Goal: Check status: Check status

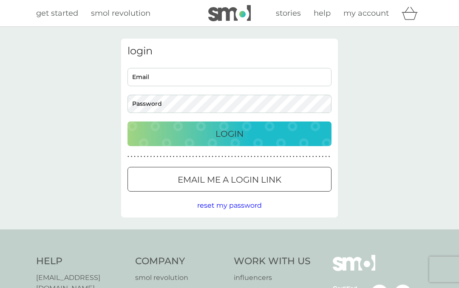
click at [288, 80] on input "Email" at bounding box center [230, 77] width 204 height 18
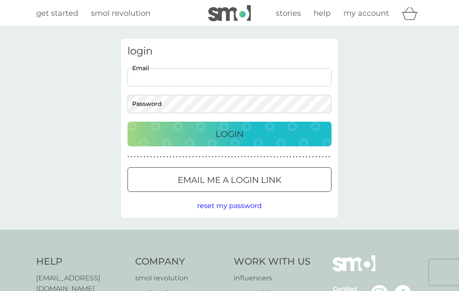
type input "[EMAIL_ADDRESS][DOMAIN_NAME]"
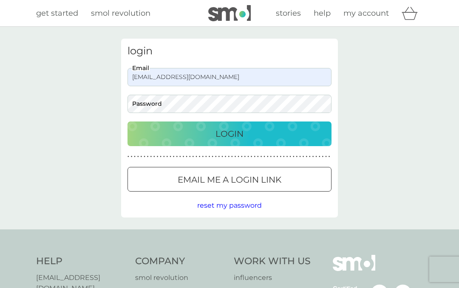
click at [289, 135] on div "Login" at bounding box center [229, 134] width 187 height 14
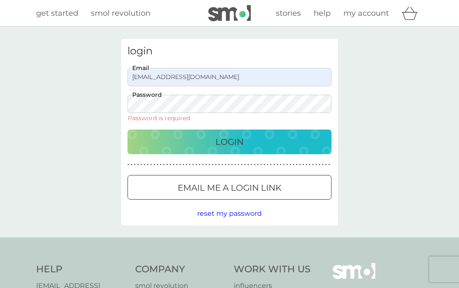
click at [247, 212] on span "reset my password" at bounding box center [229, 214] width 65 height 8
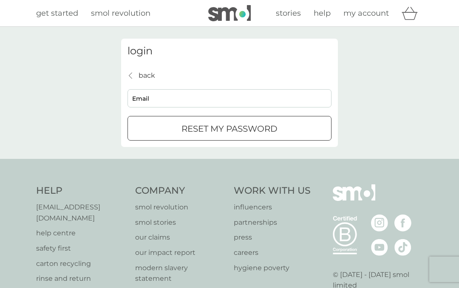
click at [231, 97] on input "Email" at bounding box center [230, 98] width 204 height 18
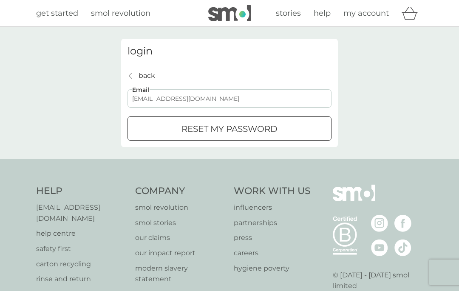
type input "[EMAIL_ADDRESS][DOMAIN_NAME]"
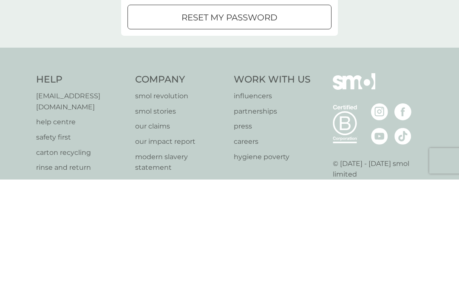
click at [284, 122] on div "reset my password" at bounding box center [229, 129] width 203 height 14
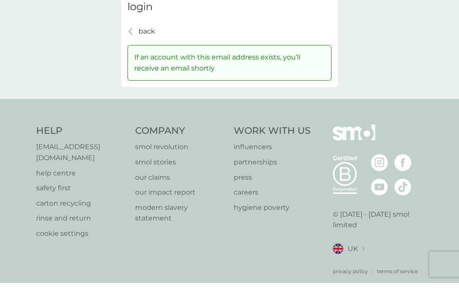
scroll to position [44, 0]
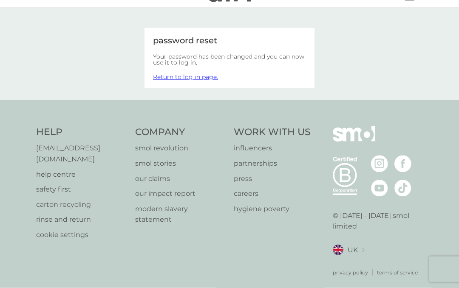
scroll to position [21, 0]
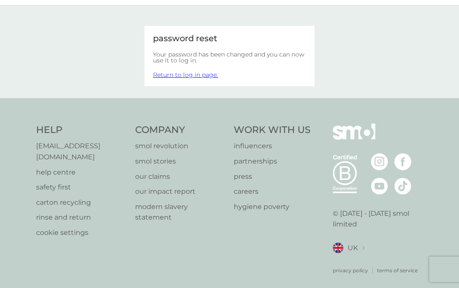
click at [199, 73] on link "Return to log in page." at bounding box center [185, 75] width 65 height 8
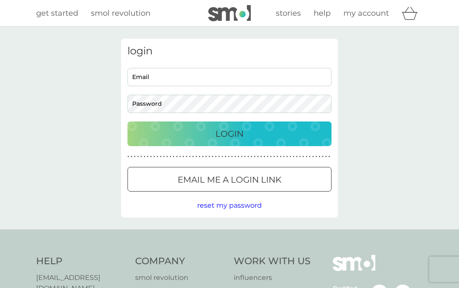
click at [240, 76] on input "Email" at bounding box center [230, 77] width 204 height 18
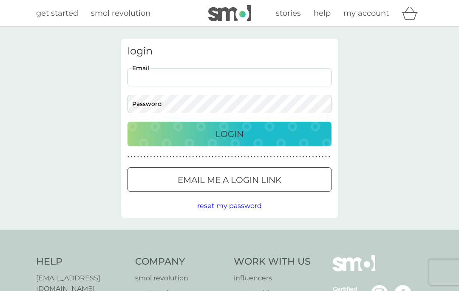
type input "[EMAIL_ADDRESS][DOMAIN_NAME]"
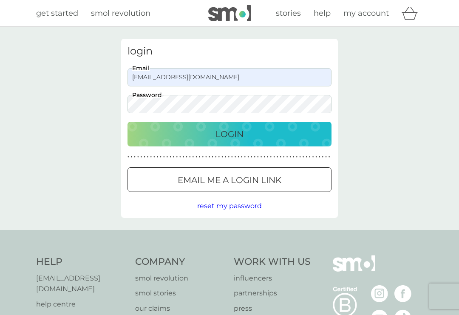
click at [291, 134] on div "Login" at bounding box center [229, 134] width 187 height 14
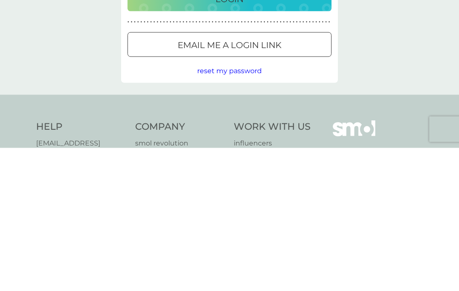
click at [250, 210] on span "reset my password" at bounding box center [229, 214] width 65 height 8
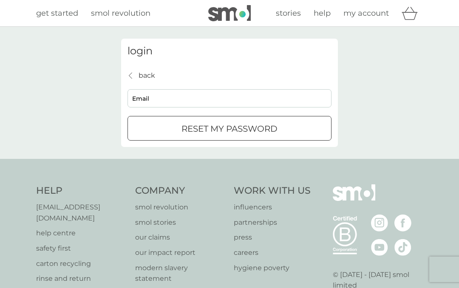
click at [233, 96] on input "Email" at bounding box center [230, 98] width 204 height 18
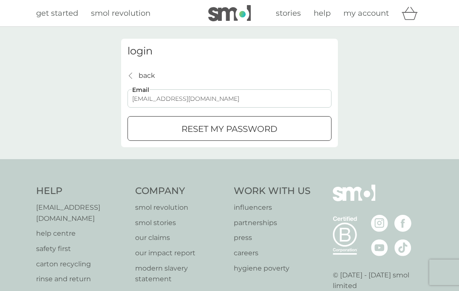
type input "[EMAIL_ADDRESS][DOMAIN_NAME]"
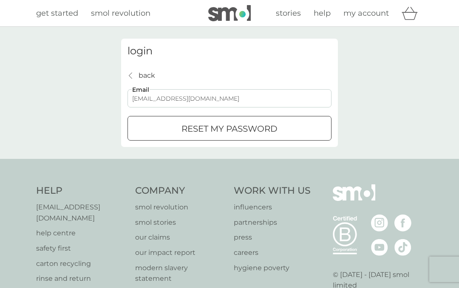
click at [301, 128] on div "reset my password" at bounding box center [229, 129] width 203 height 14
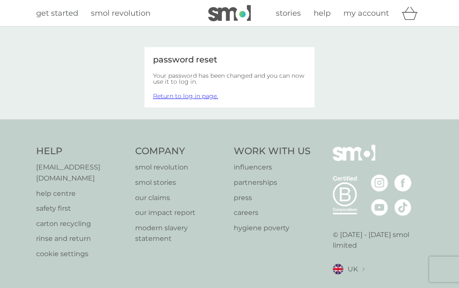
click at [201, 98] on link "Return to log in page." at bounding box center [185, 96] width 65 height 8
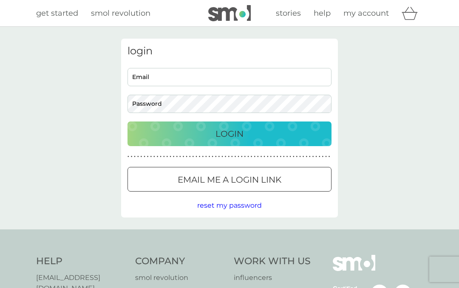
click at [185, 73] on input "Email" at bounding box center [230, 77] width 204 height 18
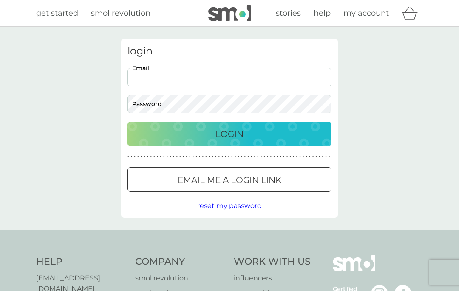
type input "[EMAIL_ADDRESS][DOMAIN_NAME]"
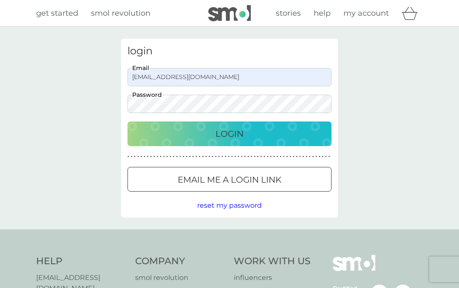
click at [241, 133] on p "Login" at bounding box center [230, 134] width 28 height 14
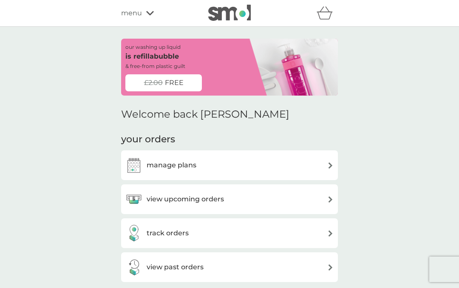
click at [324, 233] on div "track orders" at bounding box center [229, 233] width 208 height 17
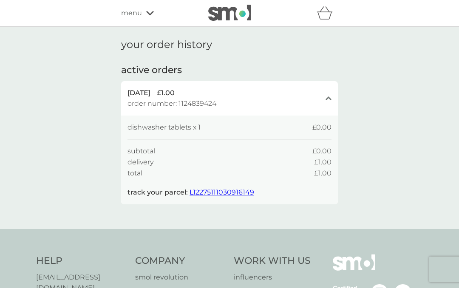
click at [231, 189] on span "L12275111030916149" at bounding box center [222, 192] width 65 height 8
